Goal: Browse casually

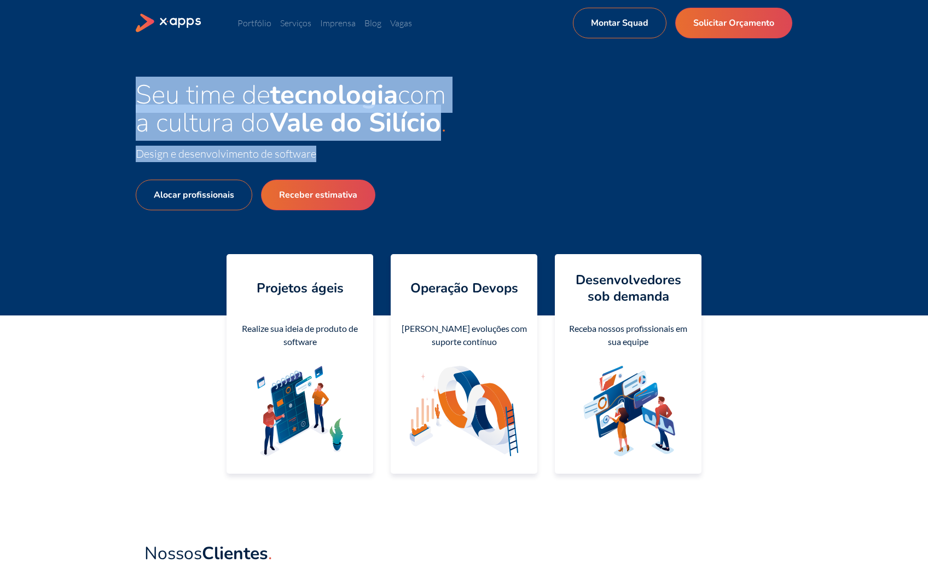
drag, startPoint x: 323, startPoint y: 154, endPoint x: 137, endPoint y: 101, distance: 193.5
click at [137, 101] on div "Seu time de tecnologia com a cultura do Vale do Silício Design e desenvolviment…" at bounding box center [300, 180] width 328 height 199
click at [137, 101] on span "Seu time de tecnologia com a cultura do [GEOGRAPHIC_DATA]" at bounding box center [291, 109] width 310 height 64
drag, startPoint x: 114, startPoint y: 101, endPoint x: 312, endPoint y: 156, distance: 205.5
click at [312, 156] on div "Seu time de tecnologia com a cultura do Vale do Silício Design e desenvolviment…" at bounding box center [464, 180] width 928 height 269
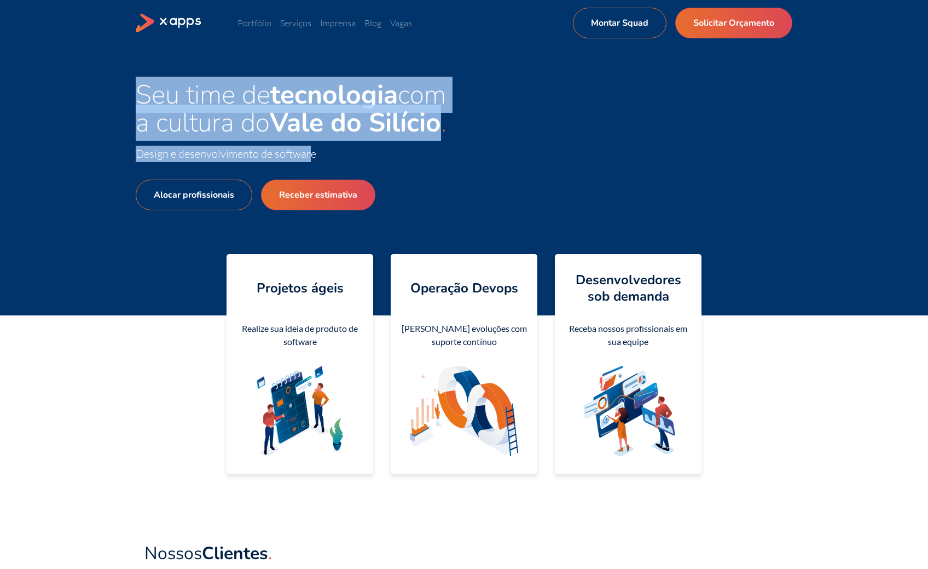
click at [312, 156] on span "Design e desenvolvimento de software" at bounding box center [226, 154] width 181 height 14
drag, startPoint x: 354, startPoint y: 156, endPoint x: 135, endPoint y: 94, distance: 228.1
click at [135, 94] on div "Seu time de tecnologia com a cultura do Vale do Silício Design e desenvolviment…" at bounding box center [464, 180] width 928 height 269
drag, startPoint x: 120, startPoint y: 94, endPoint x: 326, endPoint y: 160, distance: 216.1
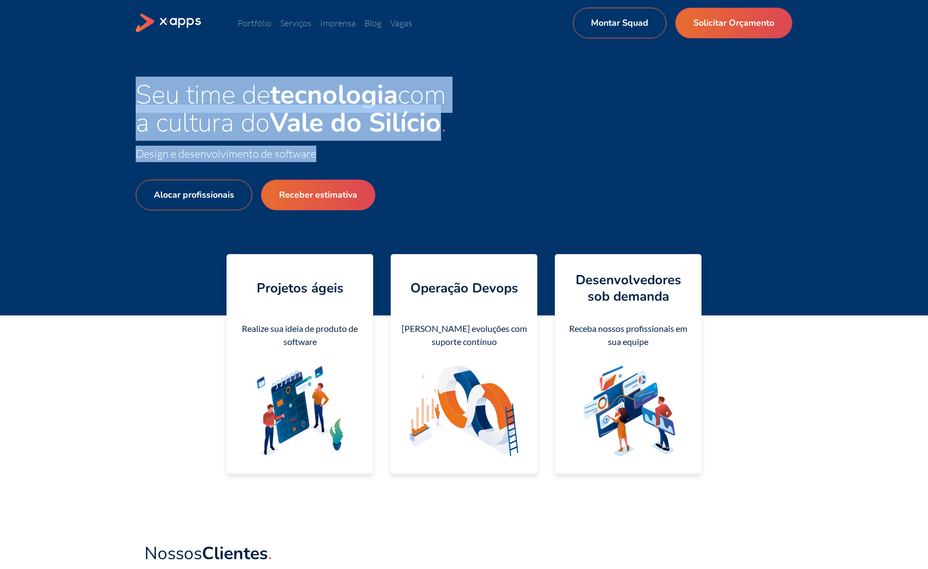
click at [326, 160] on div "Seu time de tecnologia com a cultura do Vale do Silício Design e desenvolviment…" at bounding box center [464, 180] width 928 height 269
click at [326, 160] on span "Design e desenvolvimento de software" at bounding box center [300, 154] width 328 height 16
drag, startPoint x: 363, startPoint y: 153, endPoint x: 113, endPoint y: 68, distance: 263.7
click at [113, 68] on div "Seu time de tecnologia com a cultura do Vale do Silício Design e desenvolviment…" at bounding box center [464, 180] width 928 height 269
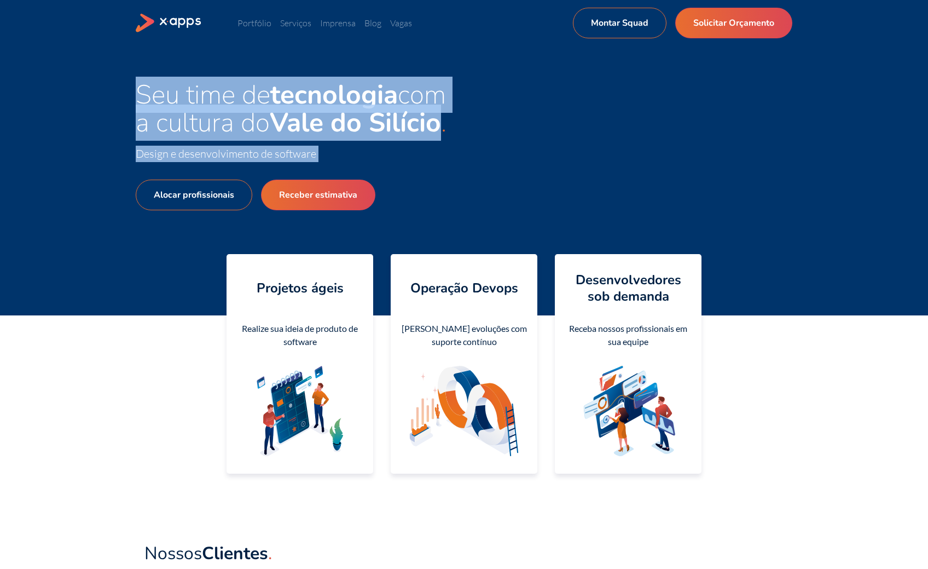
drag, startPoint x: 113, startPoint y: 68, endPoint x: 333, endPoint y: 152, distance: 235.2
click at [333, 152] on div "Seu time de tecnologia com a cultura do Vale do Silício Design e desenvolviment…" at bounding box center [464, 180] width 928 height 269
click at [333, 152] on span "Design e desenvolvimento de software" at bounding box center [300, 154] width 328 height 16
drag, startPoint x: 333, startPoint y: 152, endPoint x: 151, endPoint y: 85, distance: 193.9
click at [151, 85] on div "Seu time de tecnologia com a cultura do Vale do Silício Design e desenvolviment…" at bounding box center [300, 180] width 328 height 199
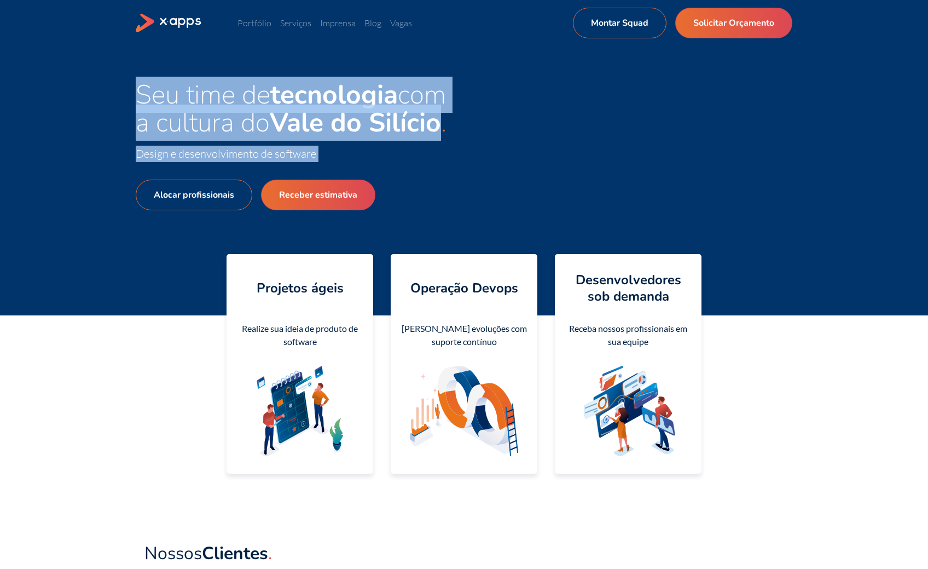
click at [151, 85] on span "Seu time de tecnologia com a cultura do [GEOGRAPHIC_DATA]" at bounding box center [291, 109] width 310 height 64
drag, startPoint x: 151, startPoint y: 85, endPoint x: 334, endPoint y: 165, distance: 199.5
click at [334, 165] on div "Seu time de tecnologia com a cultura do Vale do Silício Design e desenvolviment…" at bounding box center [300, 180] width 328 height 199
click at [334, 165] on div "Alocar profissionais Receber estimativa" at bounding box center [300, 221] width 328 height 118
drag, startPoint x: 334, startPoint y: 165, endPoint x: 126, endPoint y: 94, distance: 219.2
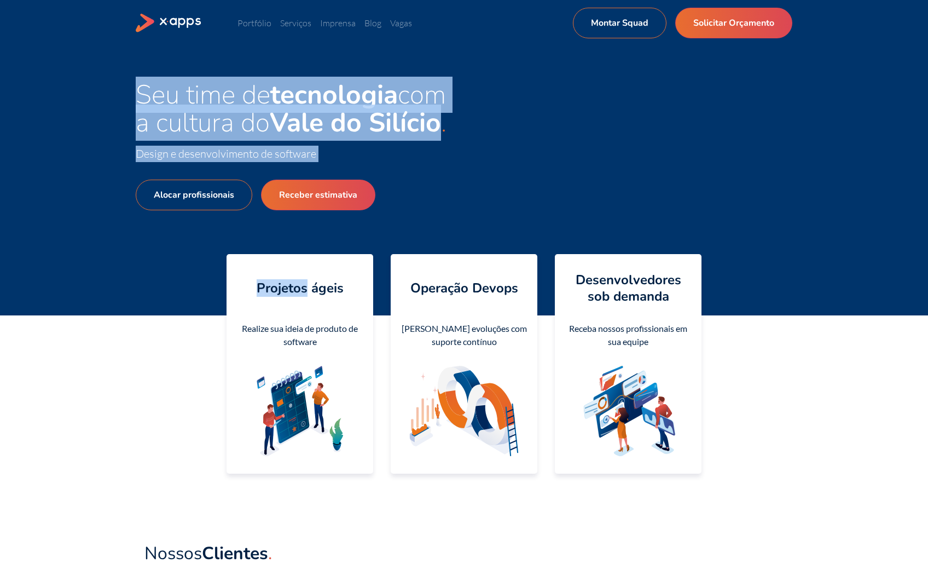
click at [126, 94] on div "Seu time de tecnologia com a cultura do Vale do Silício Design e desenvolviment…" at bounding box center [464, 180] width 928 height 269
drag, startPoint x: 126, startPoint y: 94, endPoint x: 375, endPoint y: 163, distance: 257.8
click at [375, 163] on div "Seu time de tecnologia com a cultura do Vale do Silício Design e desenvolviment…" at bounding box center [464, 180] width 928 height 269
click at [375, 163] on div "Alocar profissionais Receber estimativa" at bounding box center [300, 221] width 328 height 118
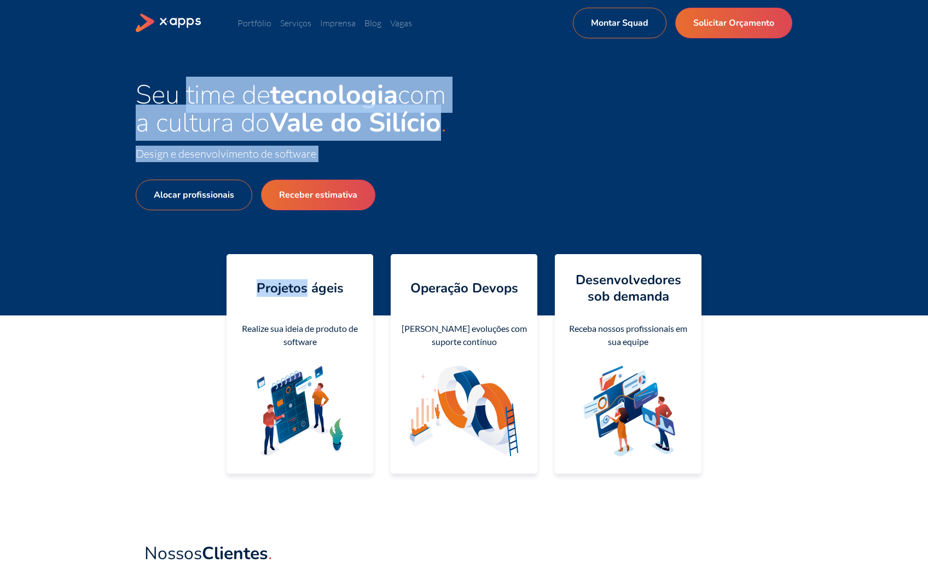
drag, startPoint x: 375, startPoint y: 162, endPoint x: 190, endPoint y: 88, distance: 199.4
click at [190, 88] on div "Seu time de tecnologia com a cultura do Vale do Silício Design e desenvolviment…" at bounding box center [300, 180] width 328 height 199
click at [190, 88] on span "Seu time de tecnologia com a cultura do [GEOGRAPHIC_DATA]" at bounding box center [291, 109] width 310 height 64
